Goal: Register for event/course: Register for event/course

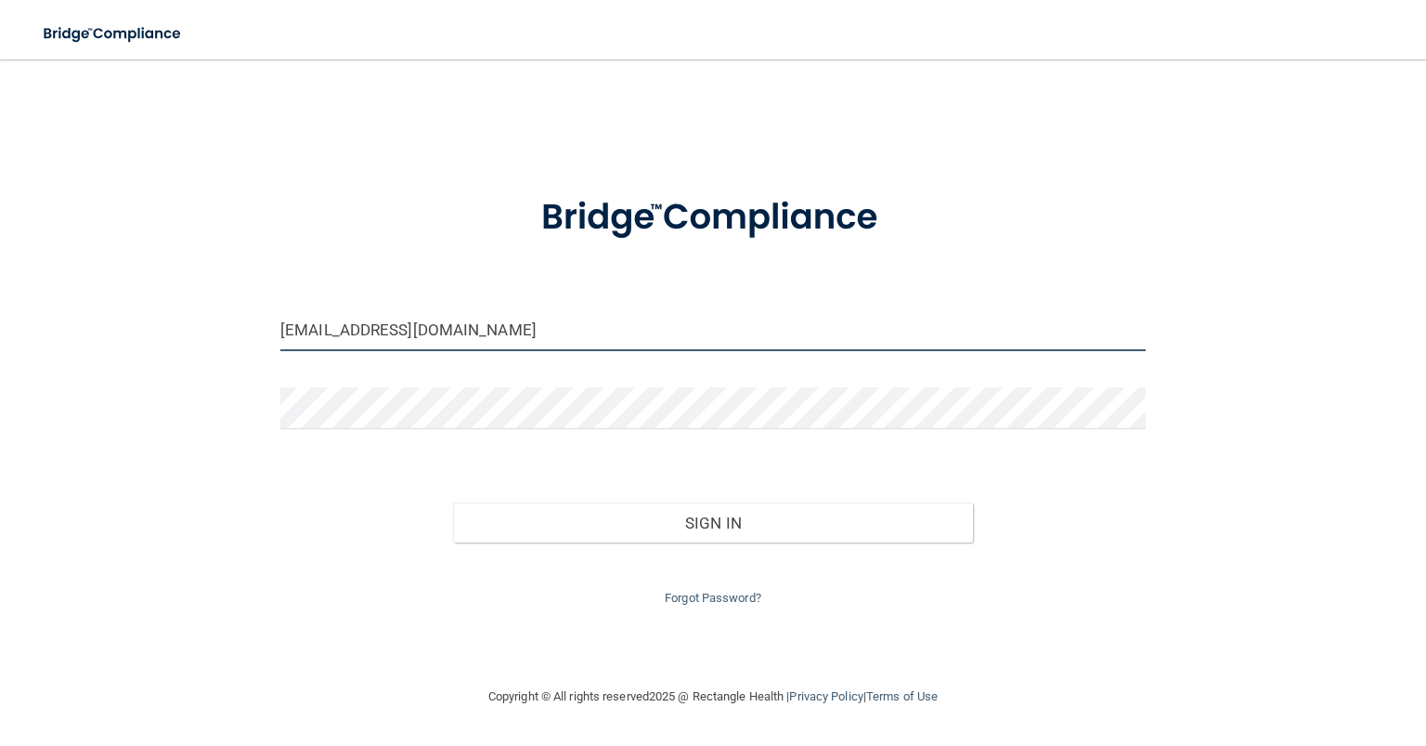
drag, startPoint x: 602, startPoint y: 344, endPoint x: 507, endPoint y: 328, distance: 96.0
click at [507, 328] on input "[EMAIL_ADDRESS][DOMAIN_NAME]" at bounding box center [712, 330] width 865 height 42
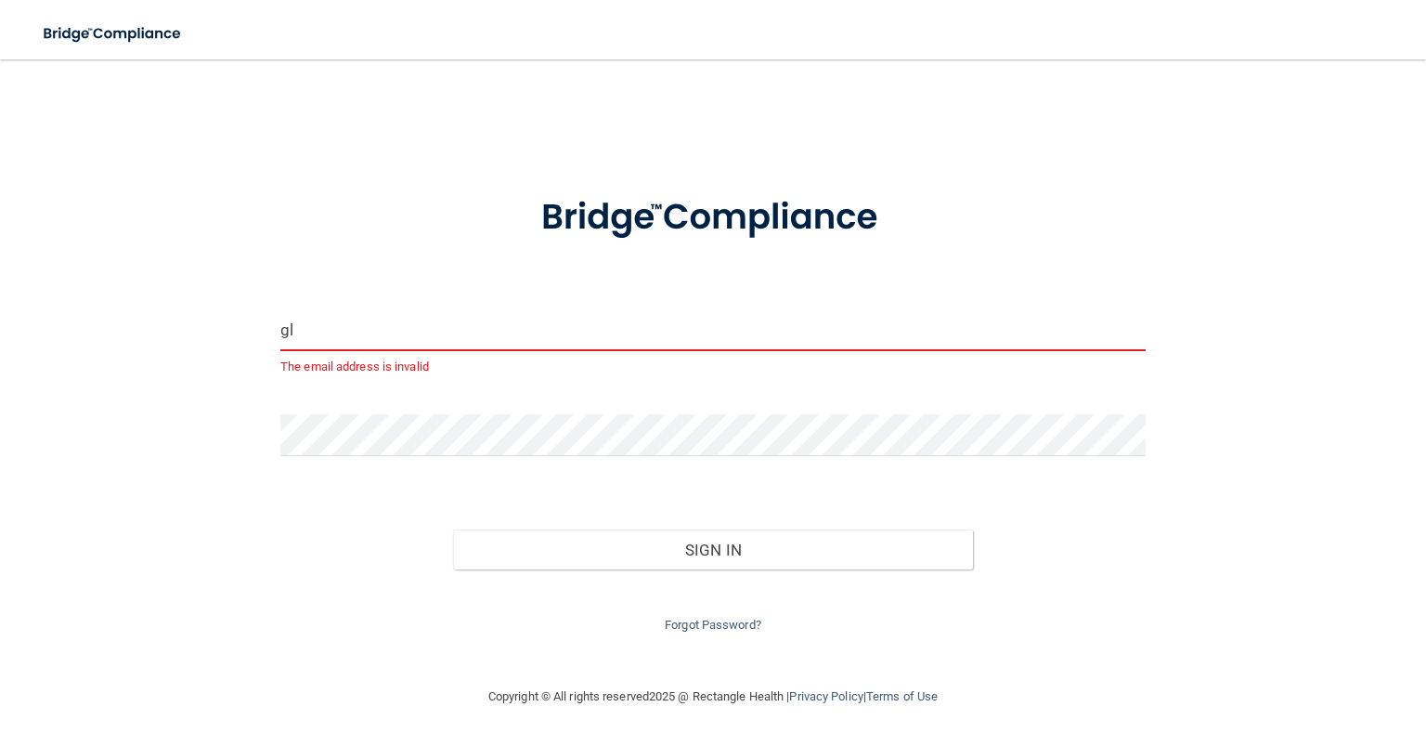
type input "g"
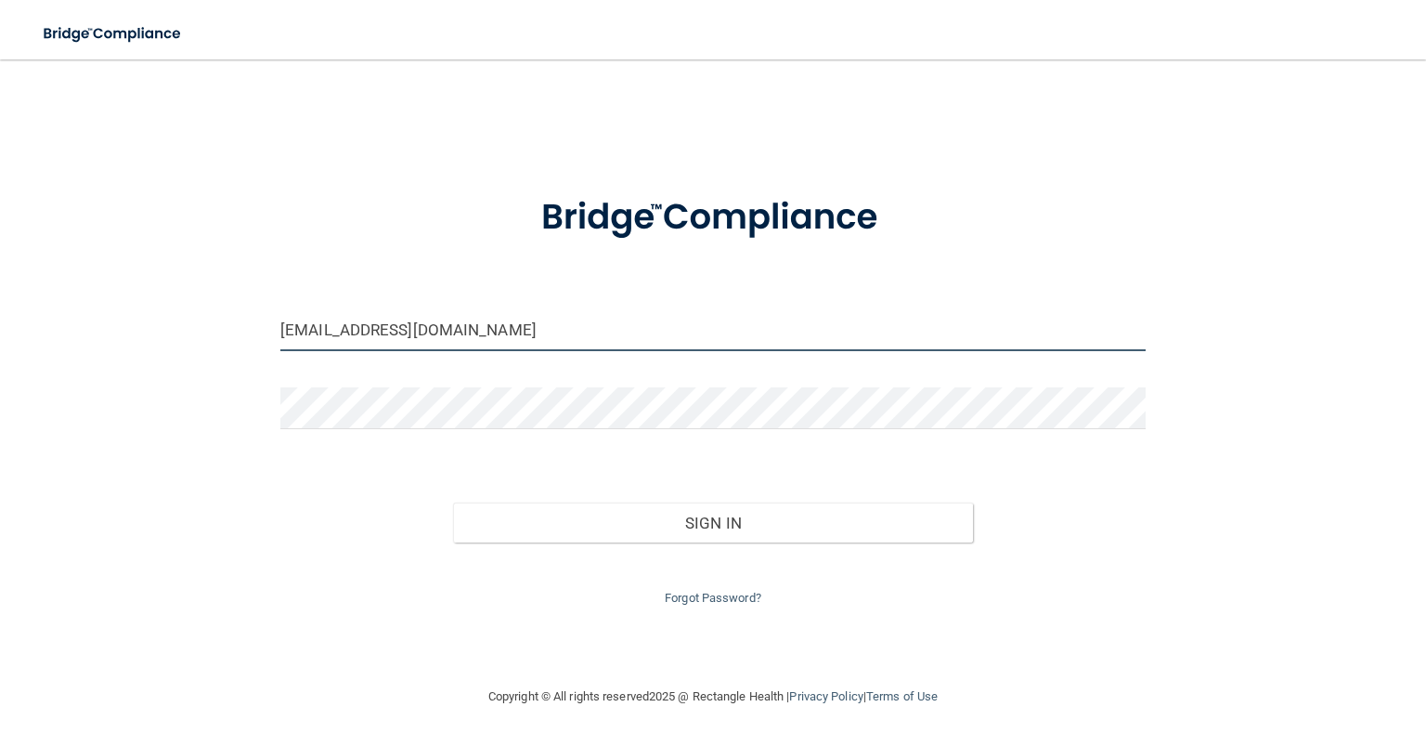
type input "[EMAIL_ADDRESS][DOMAIN_NAME]"
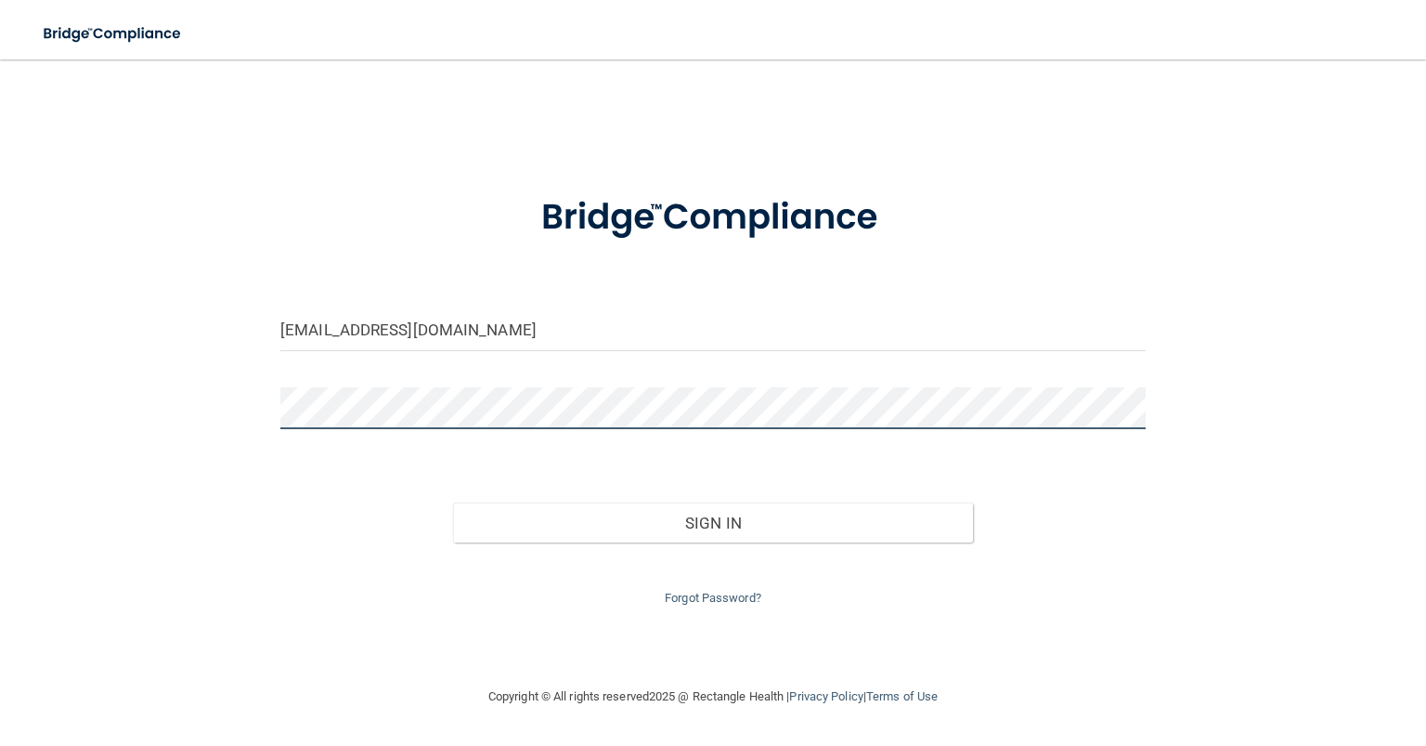
click at [453, 502] on button "Sign In" at bounding box center [712, 522] width 519 height 41
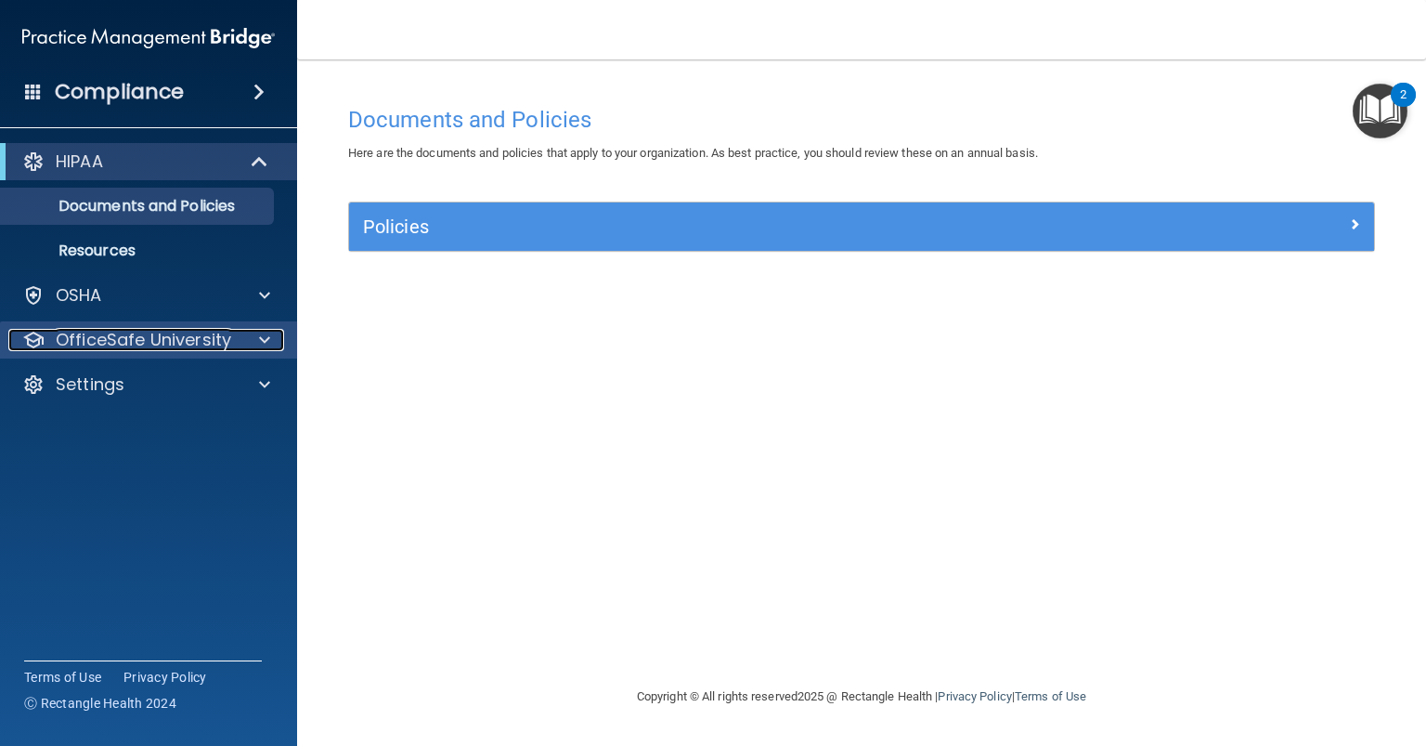
click at [266, 338] on span at bounding box center [264, 340] width 11 height 22
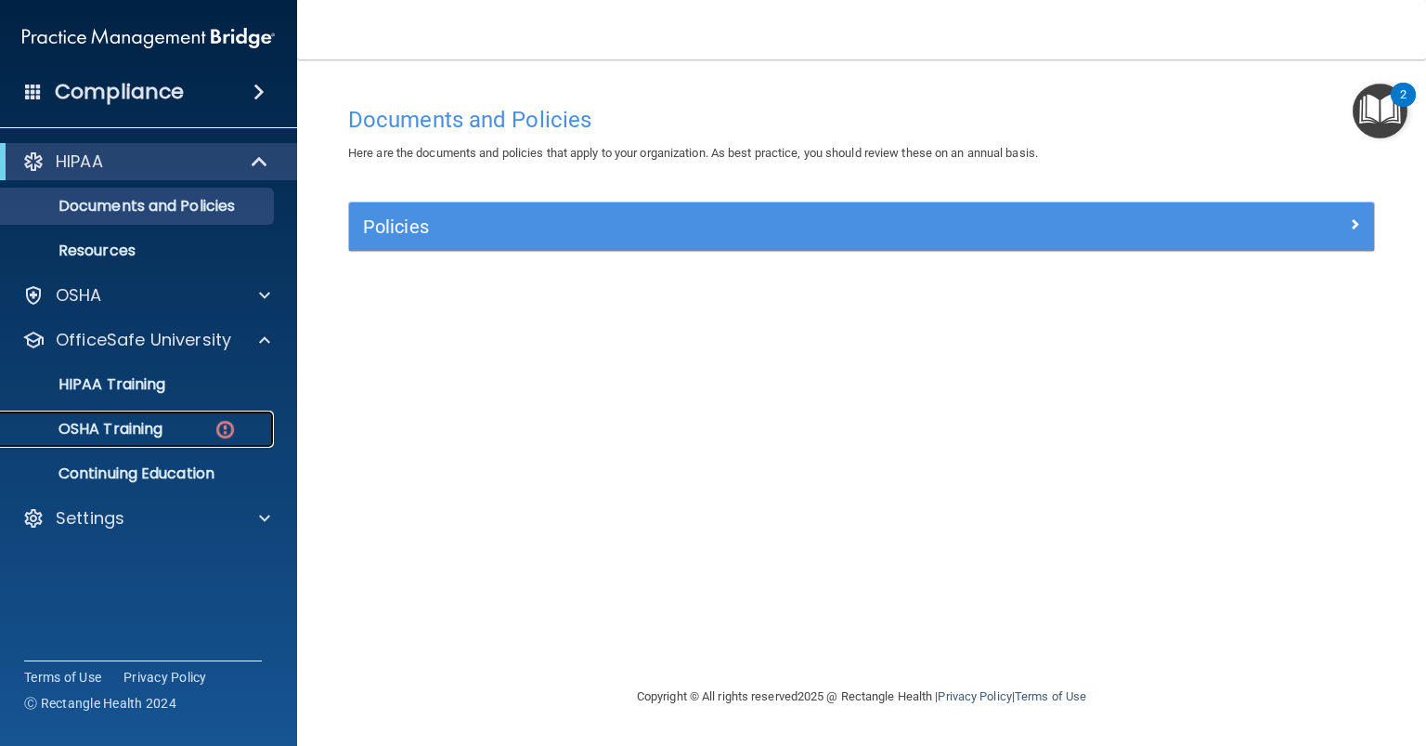
click at [123, 436] on p "OSHA Training" at bounding box center [87, 429] width 150 height 19
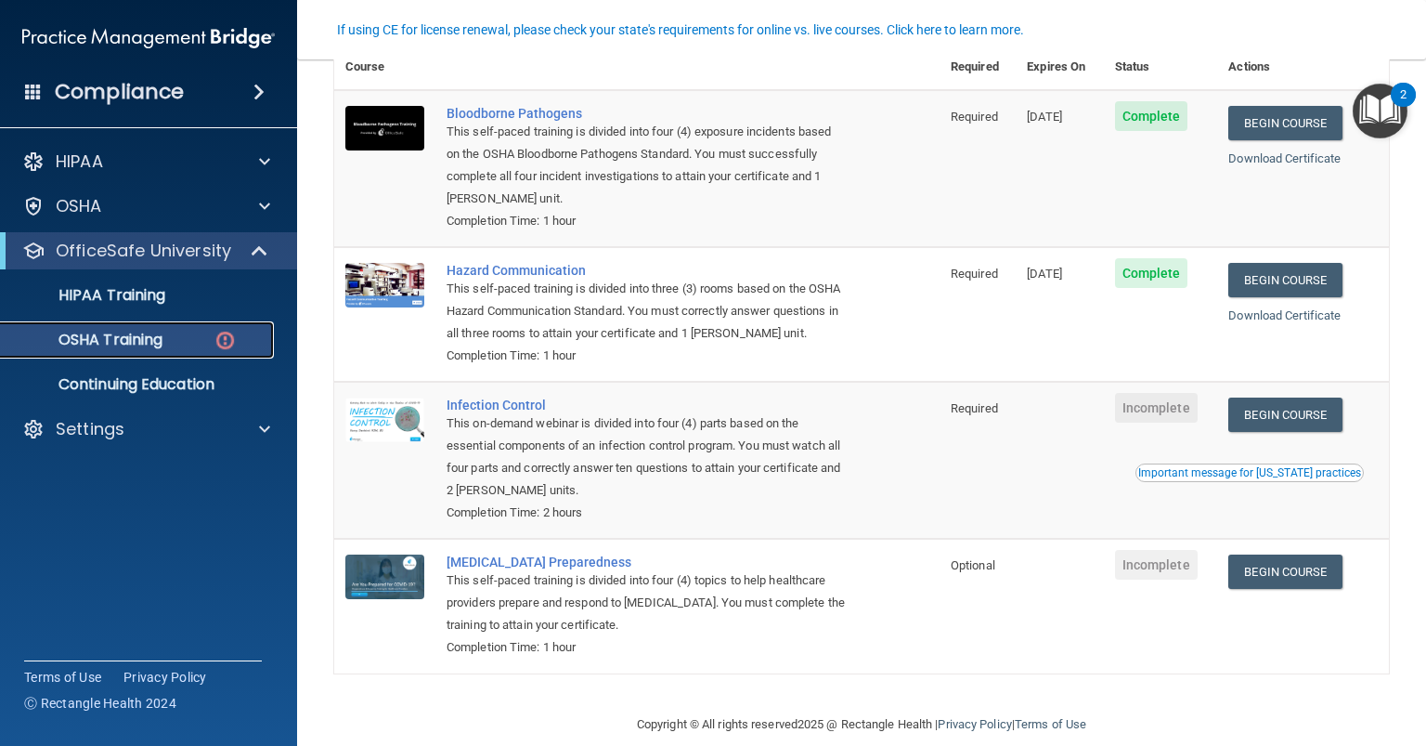
scroll to position [220, 0]
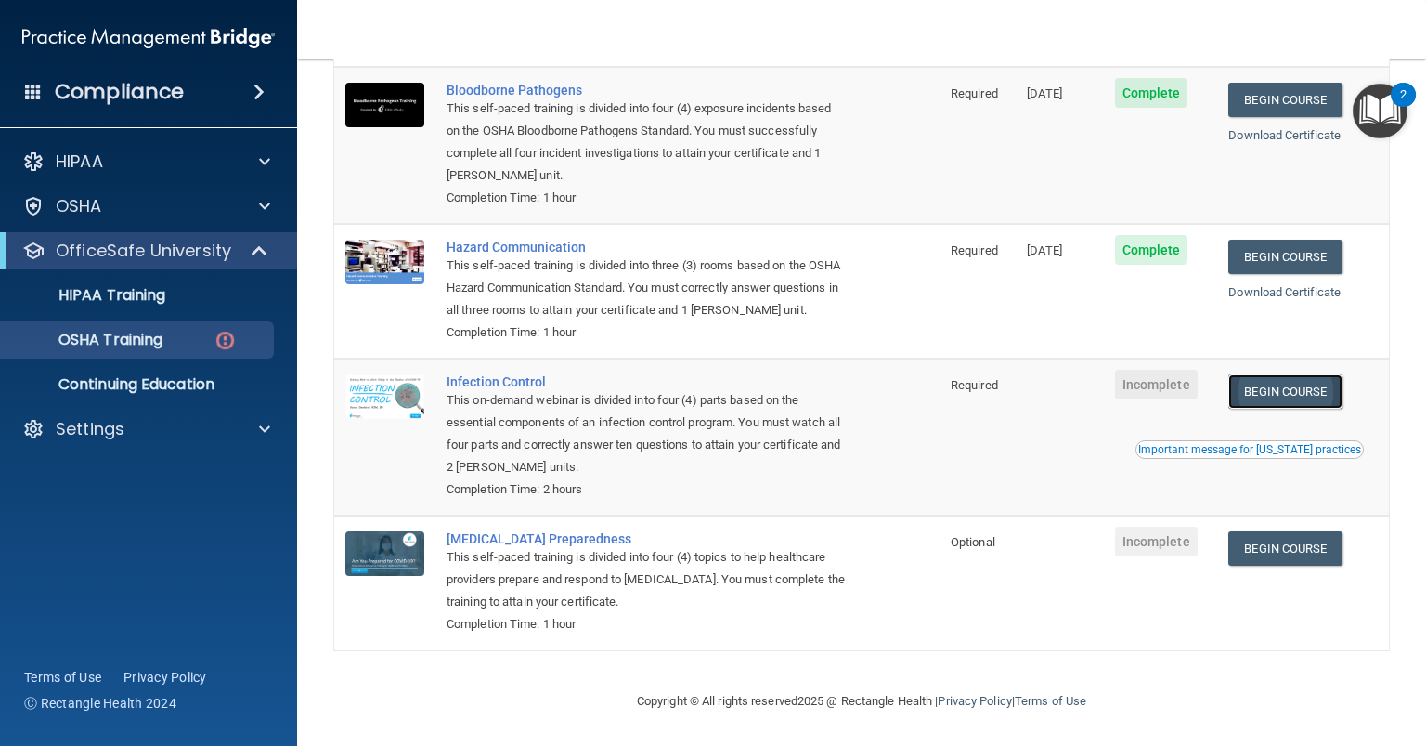
click at [1239, 403] on link "Begin Course" at bounding box center [1284, 391] width 113 height 34
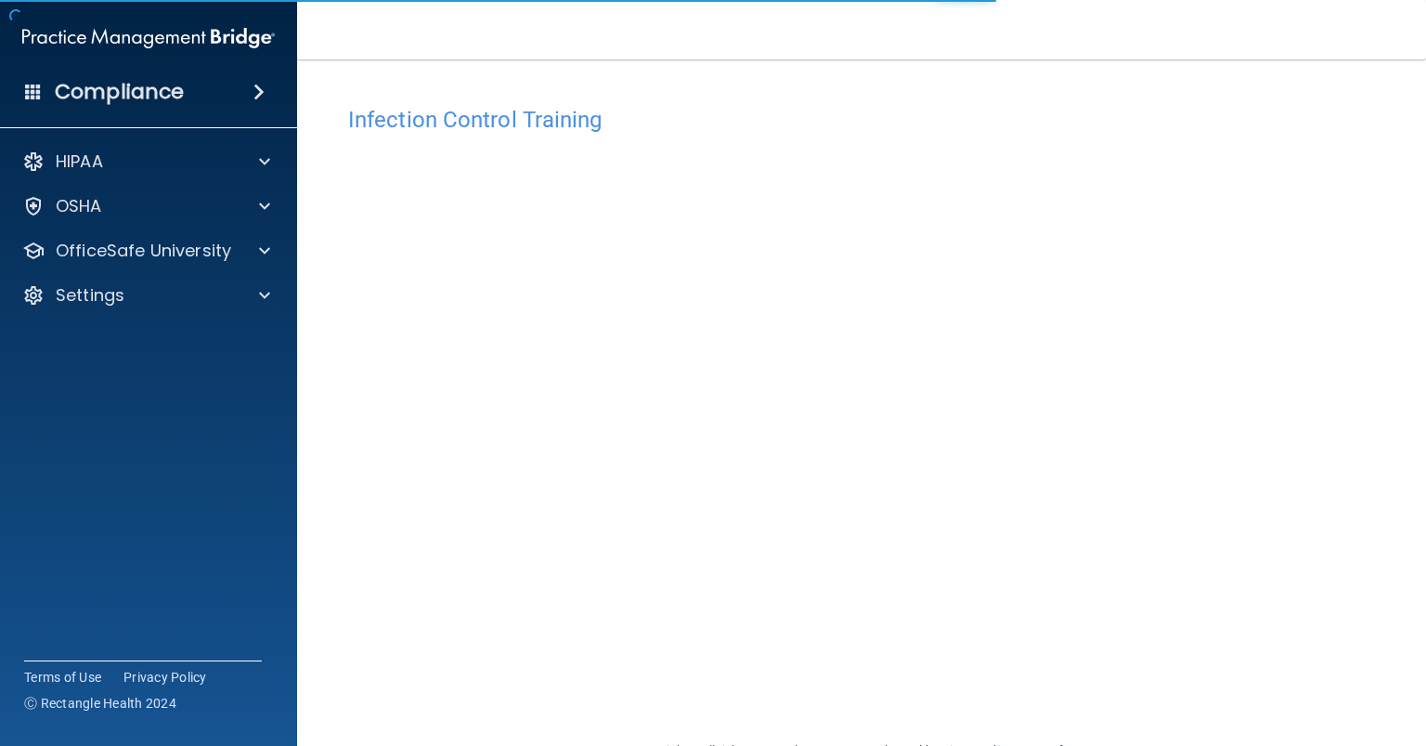
scroll to position [49, 0]
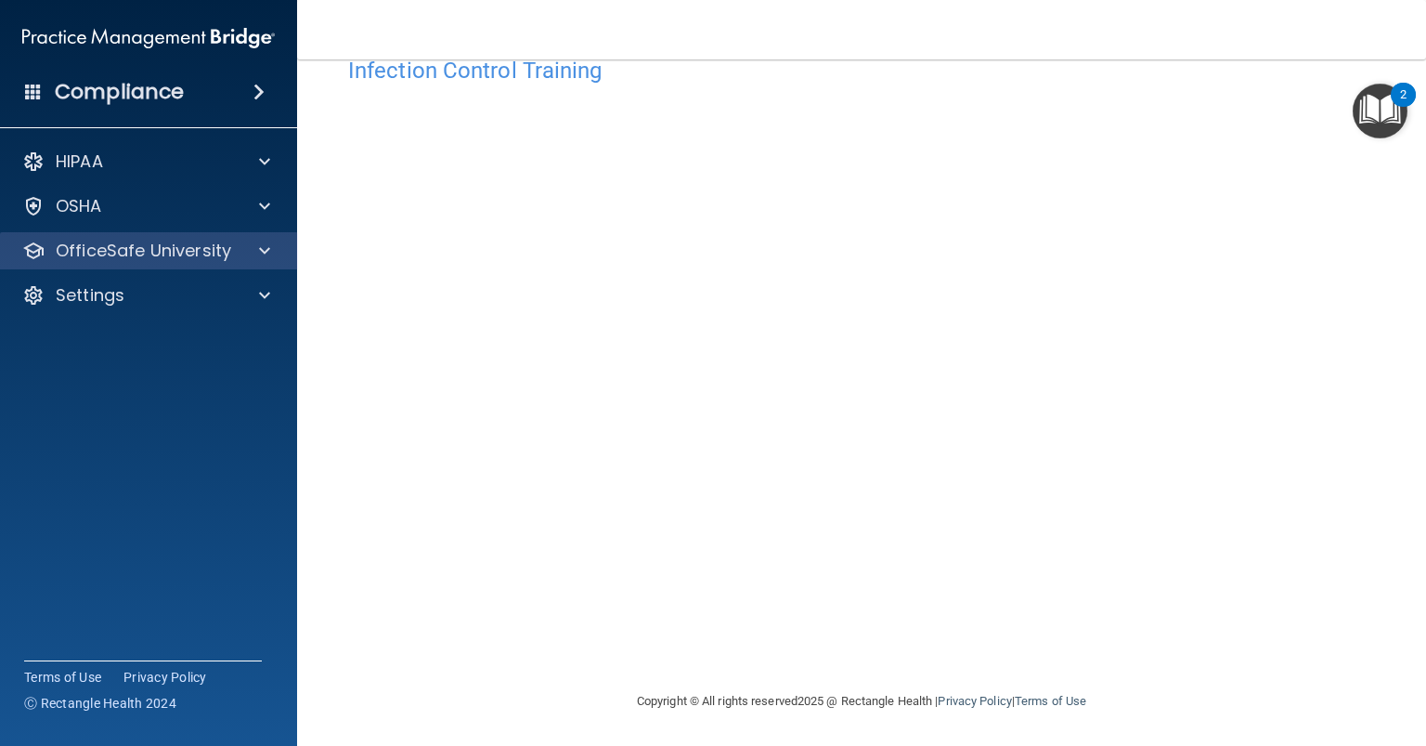
click at [119, 233] on div "OfficeSafe University" at bounding box center [149, 250] width 298 height 37
click at [215, 246] on p "OfficeSafe University" at bounding box center [143, 251] width 175 height 22
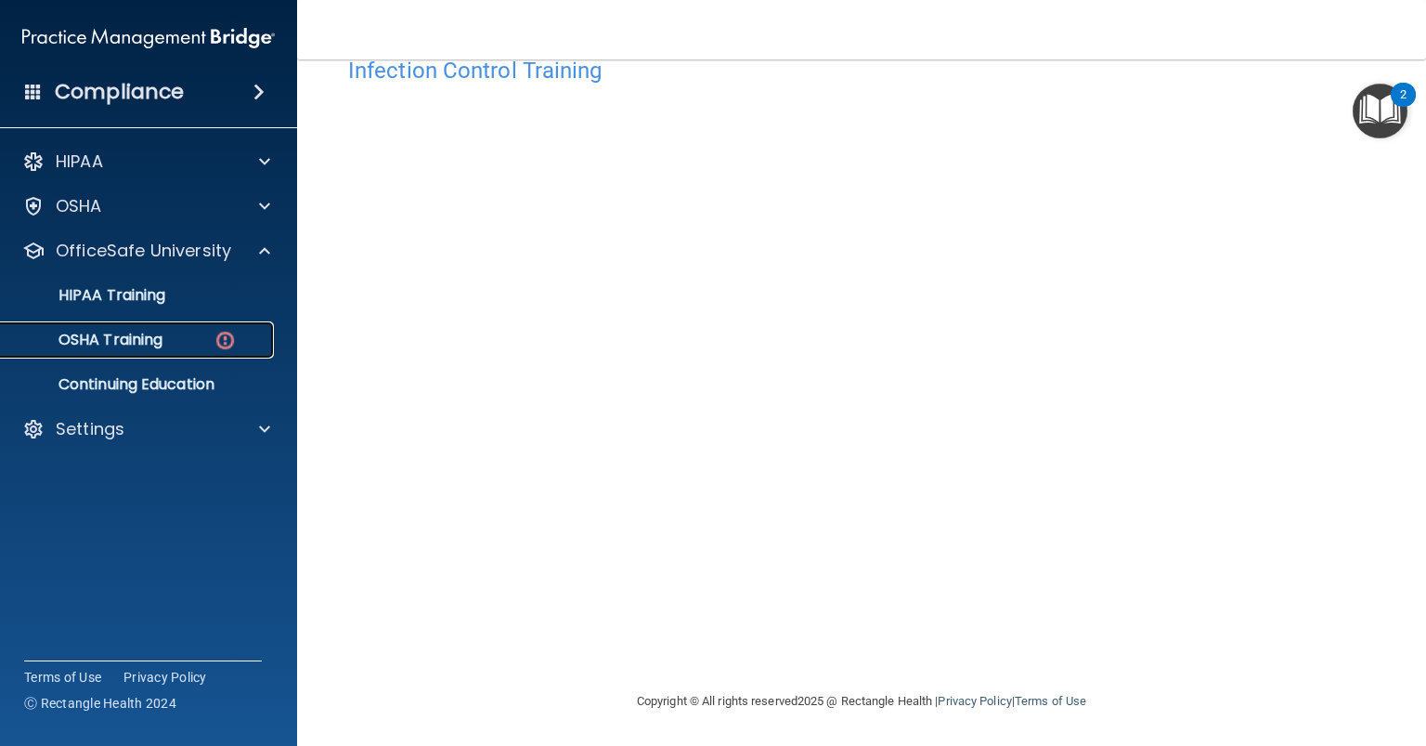
click at [119, 347] on p "OSHA Training" at bounding box center [87, 340] width 150 height 19
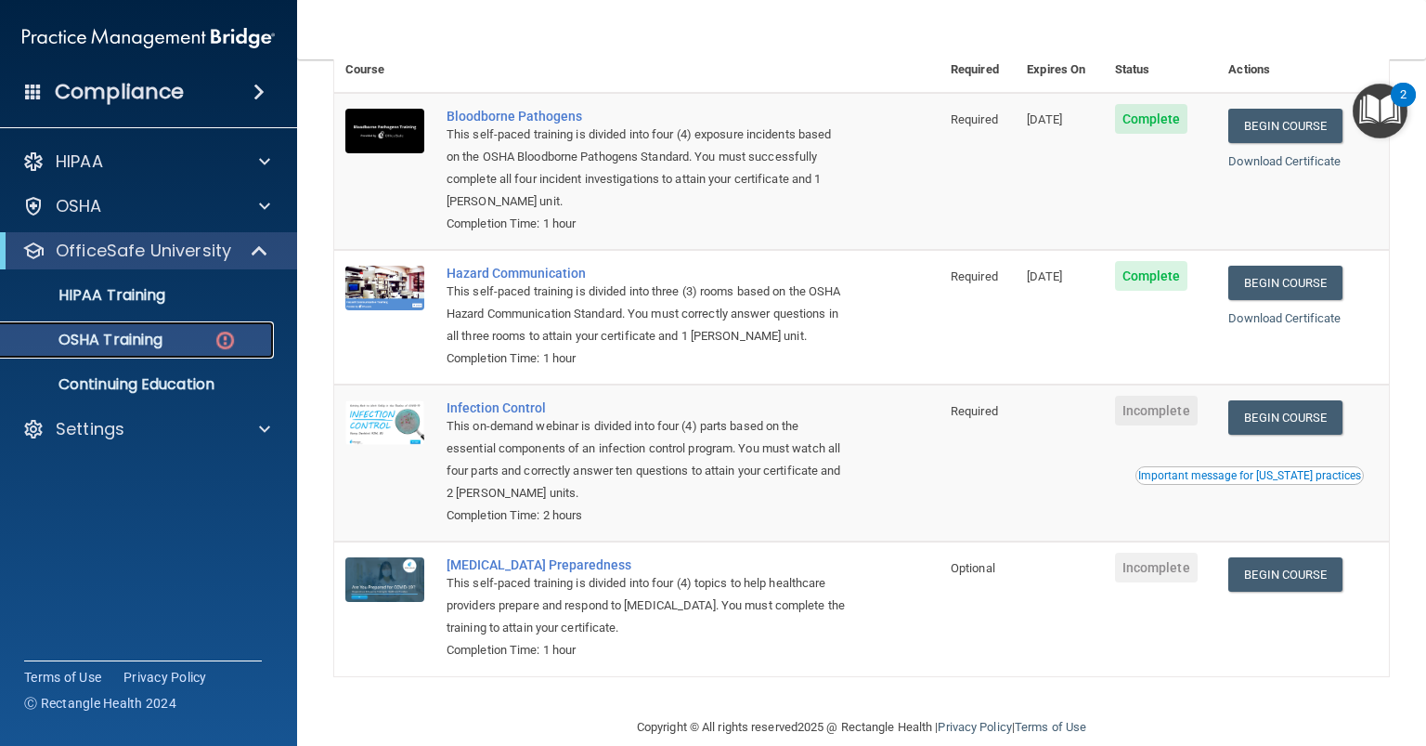
scroll to position [220, 0]
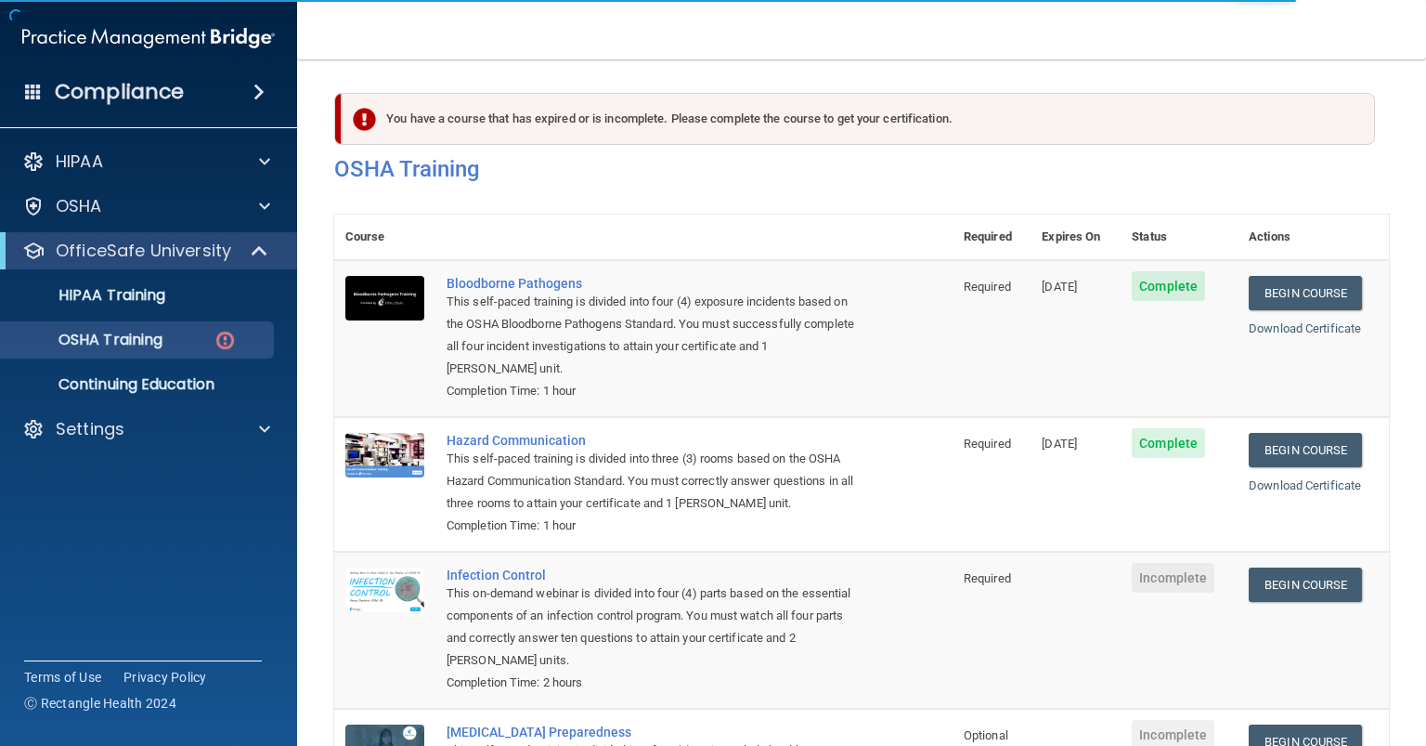
scroll to position [157, 0]
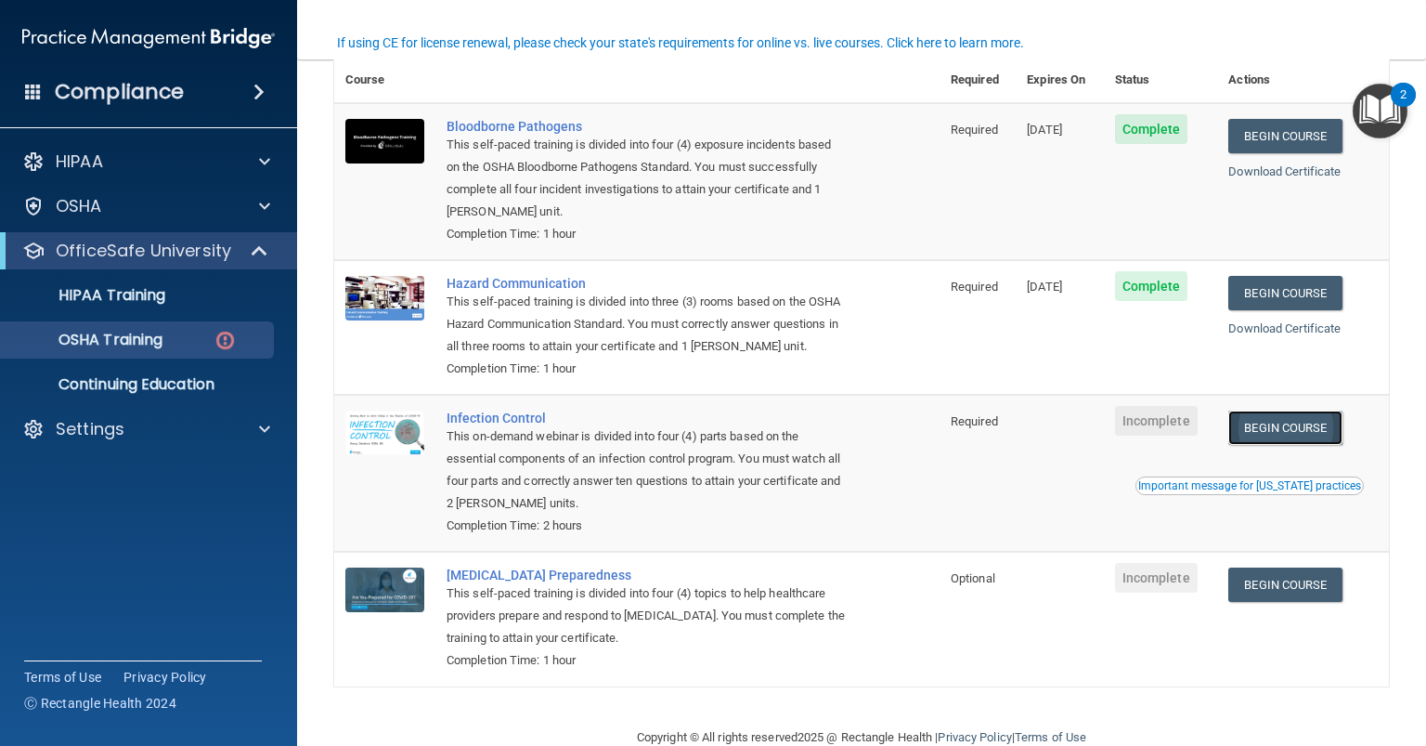
click at [1279, 445] on link "Begin Course" at bounding box center [1284, 427] width 113 height 34
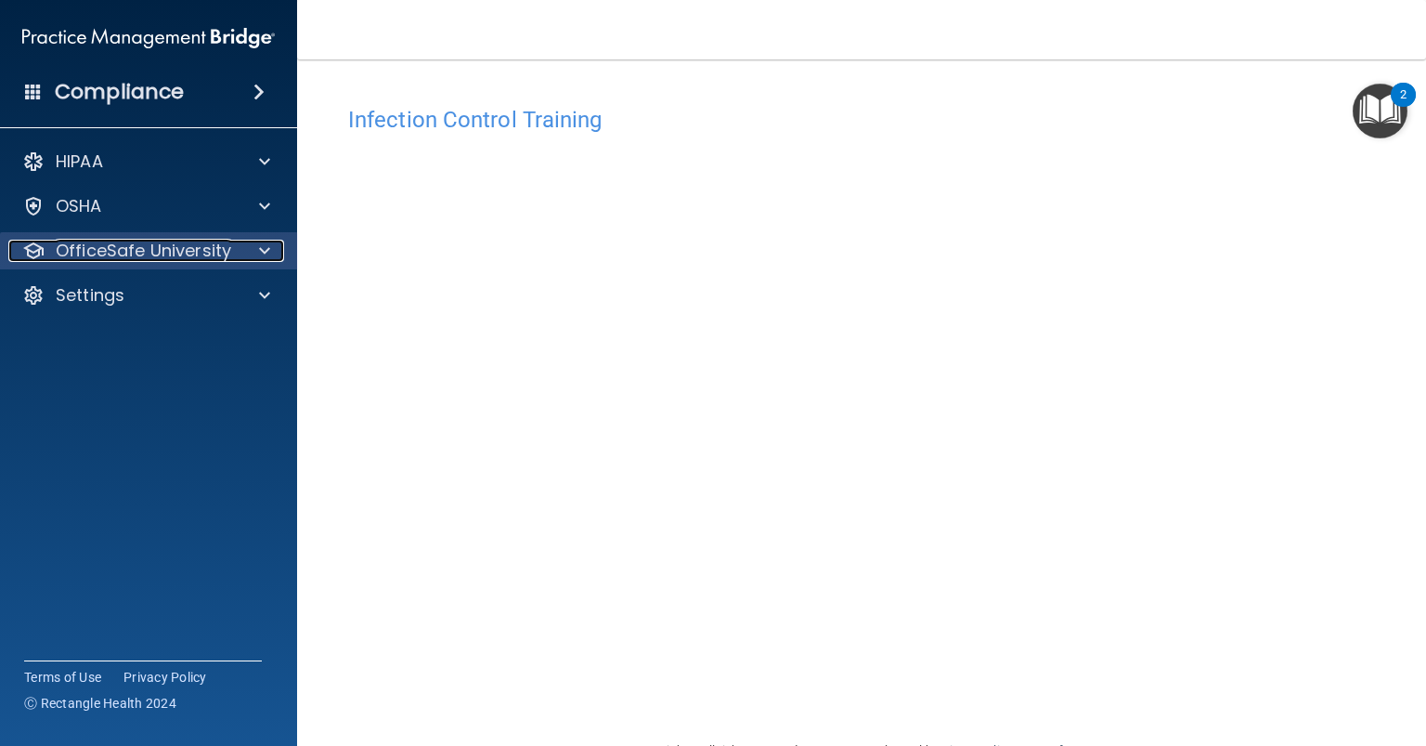
click at [161, 251] on p "OfficeSafe University" at bounding box center [143, 251] width 175 height 22
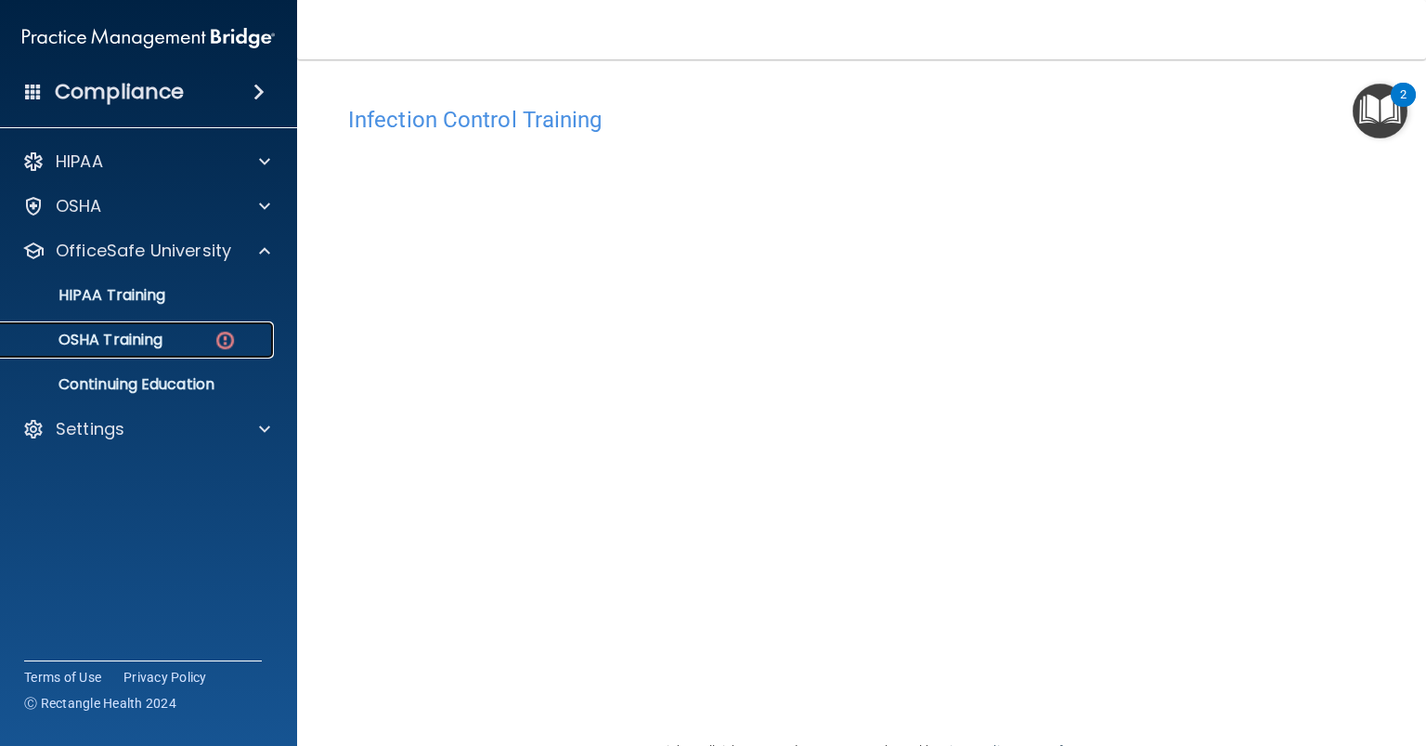
click at [160, 346] on p "OSHA Training" at bounding box center [87, 340] width 150 height 19
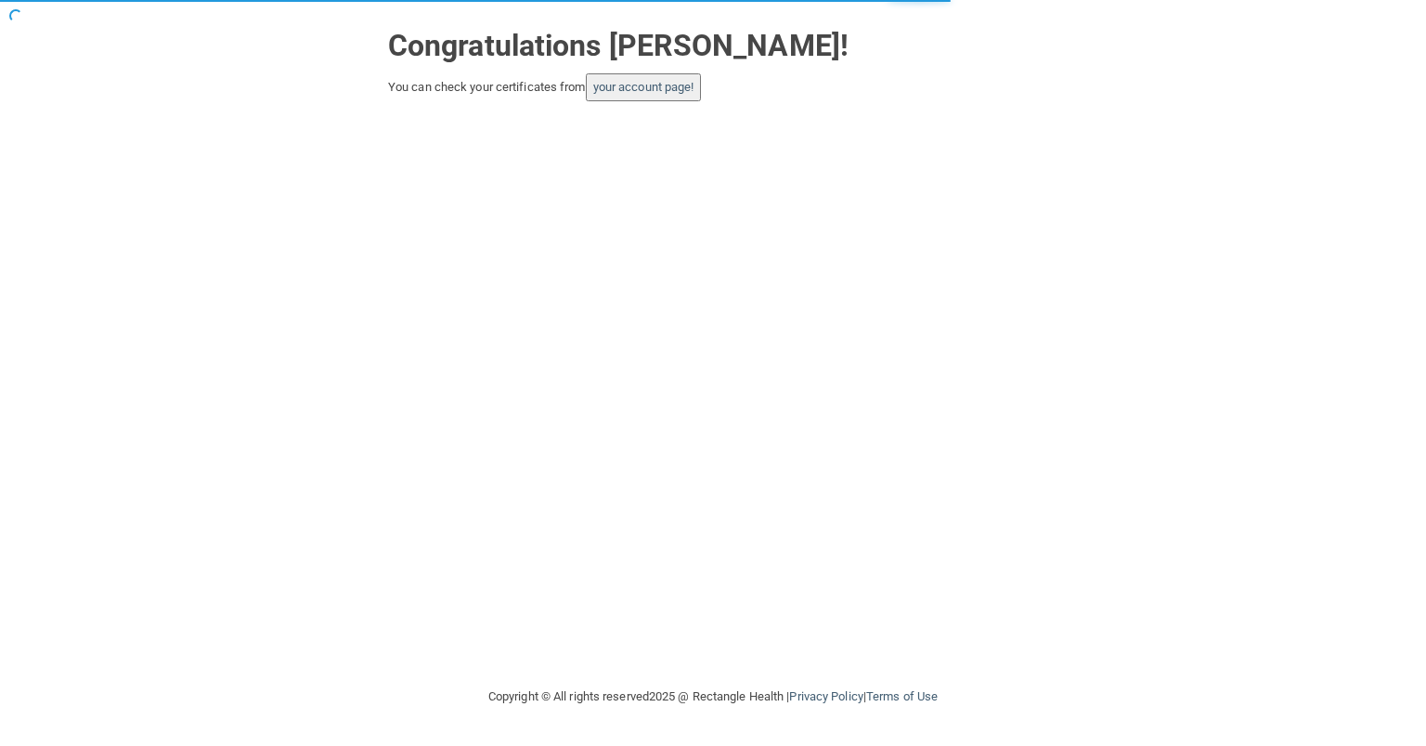
click at [669, 97] on button "your account page!" at bounding box center [644, 87] width 116 height 28
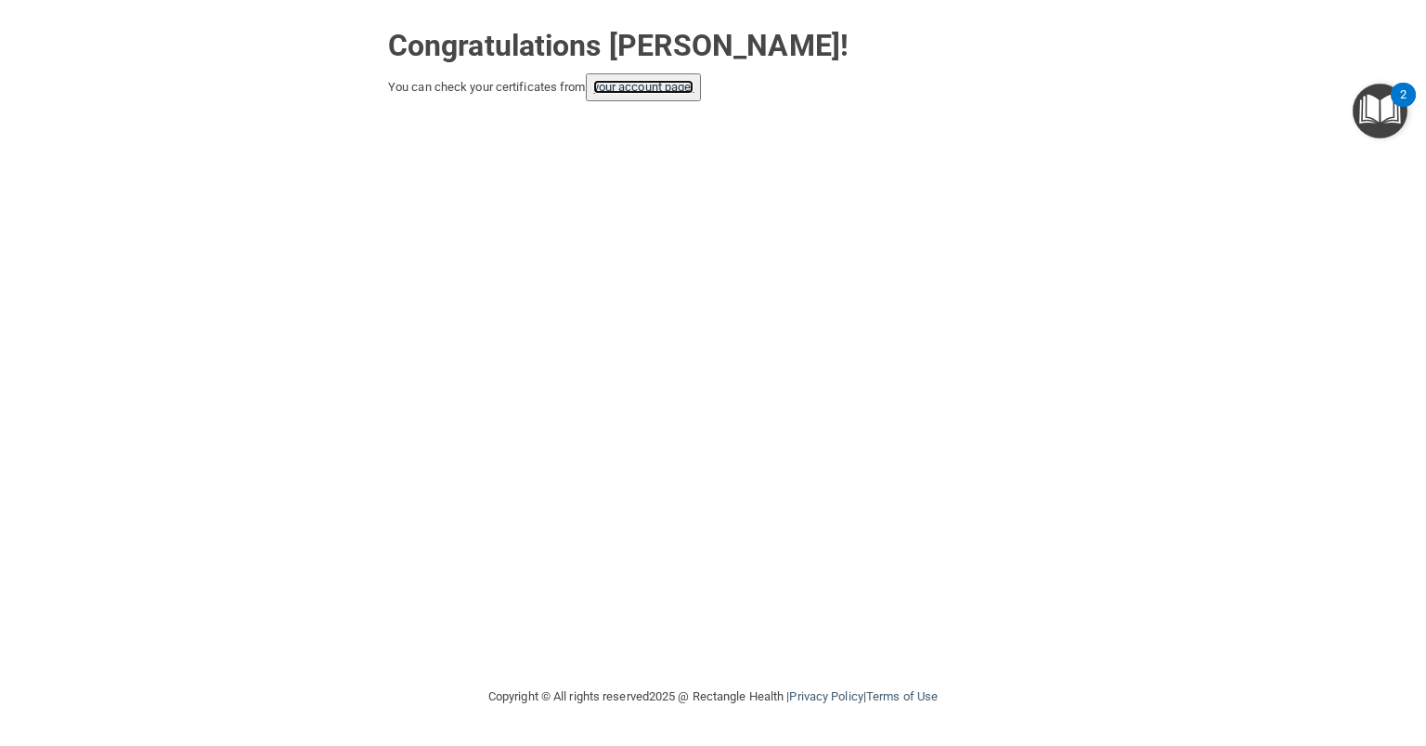
click at [692, 94] on link "your account page!" at bounding box center [643, 87] width 101 height 14
